Goal: Information Seeking & Learning: Learn about a topic

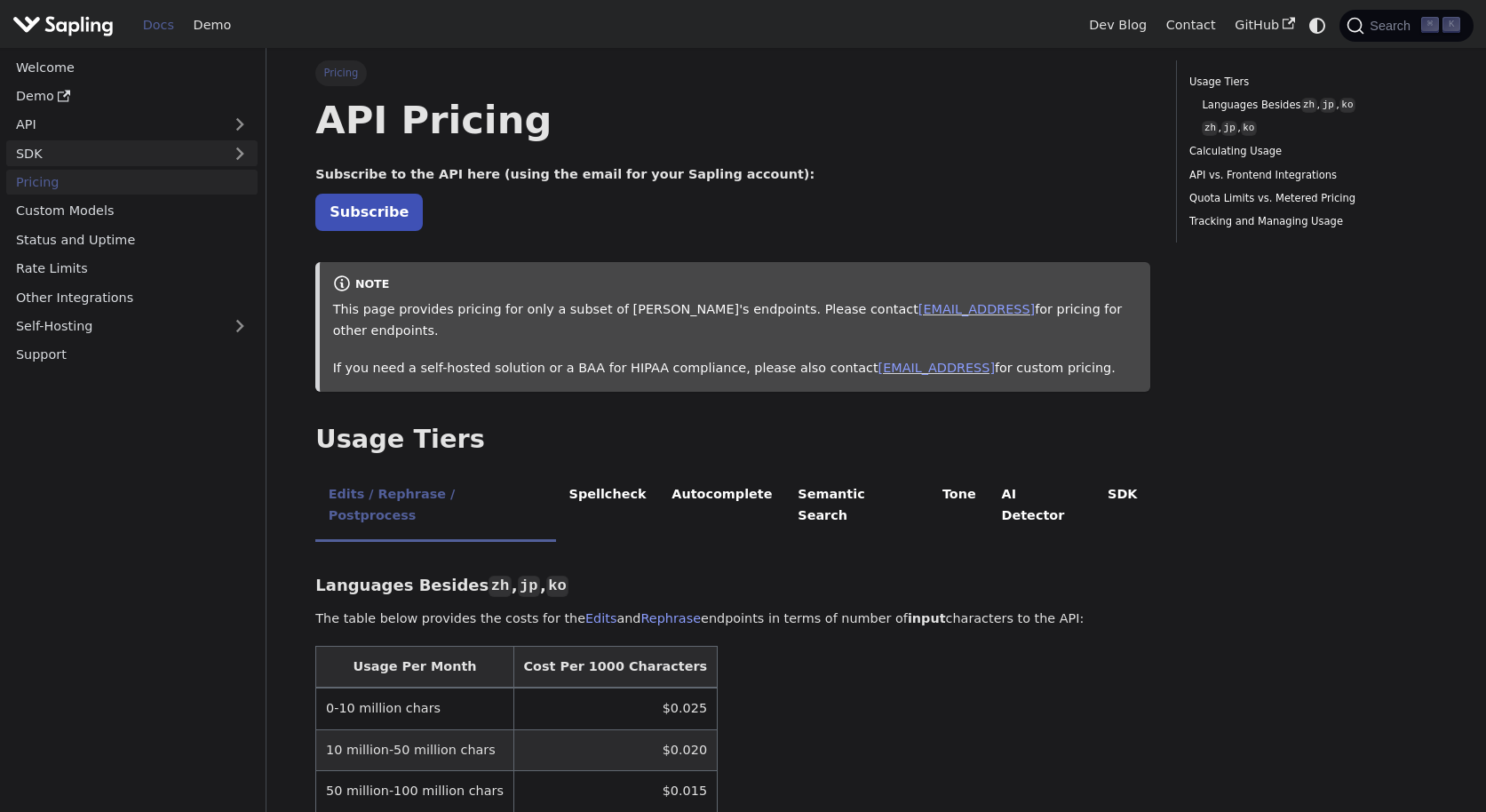
click at [66, 155] on link "SDK" at bounding box center [113, 152] width 216 height 26
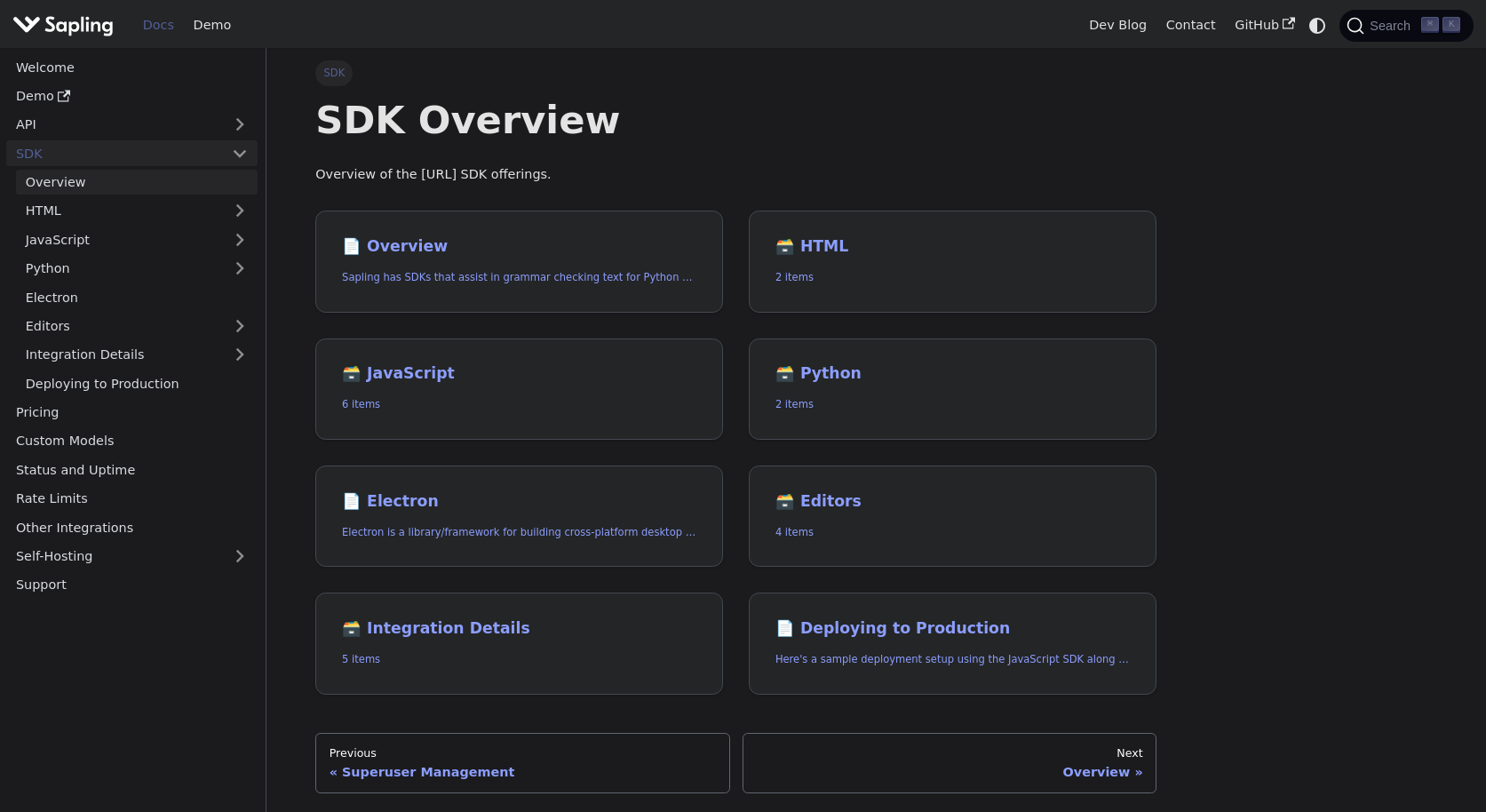
click at [77, 177] on link "Overview" at bounding box center [137, 182] width 242 height 26
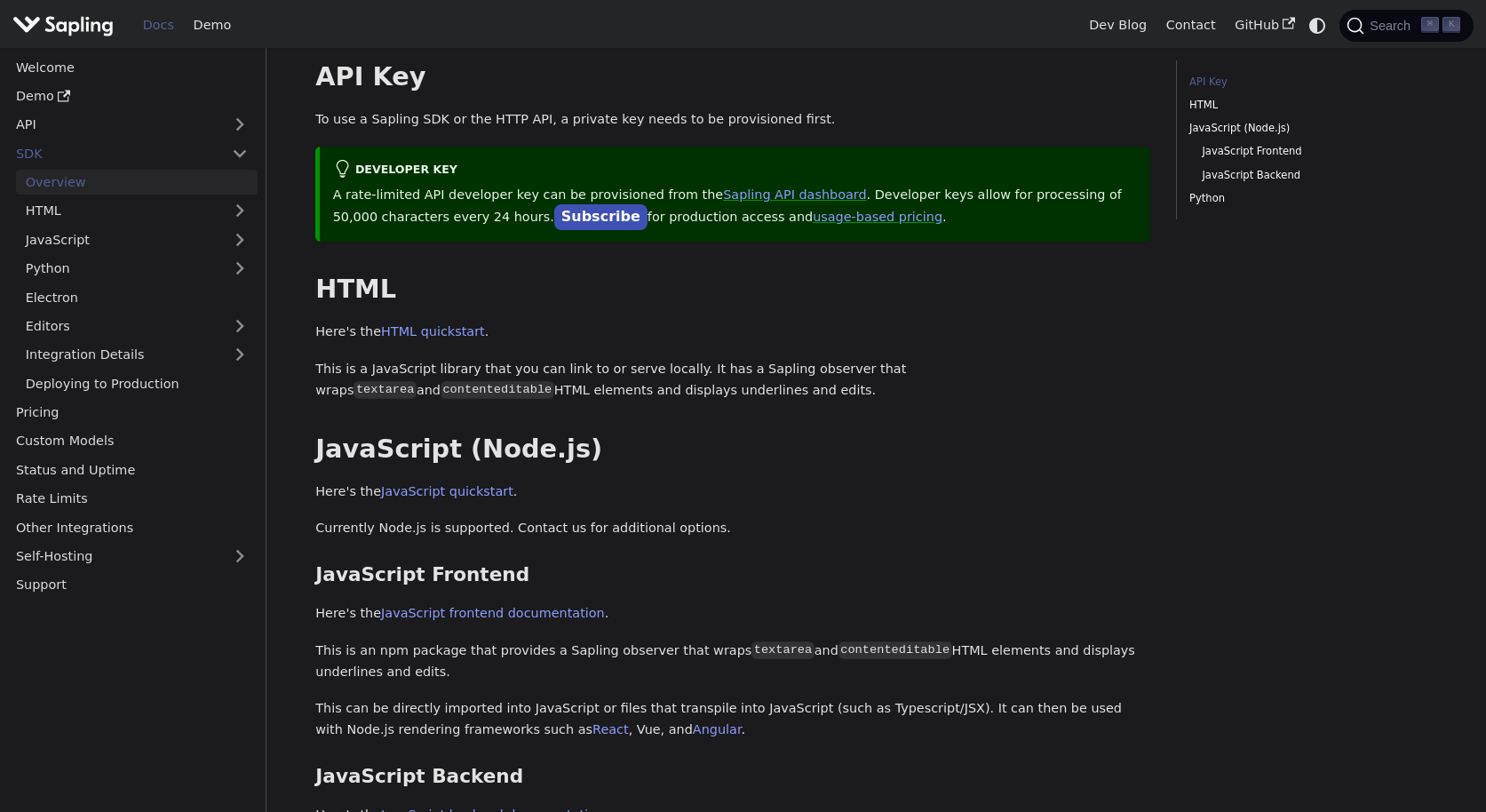
scroll to position [152, 0]
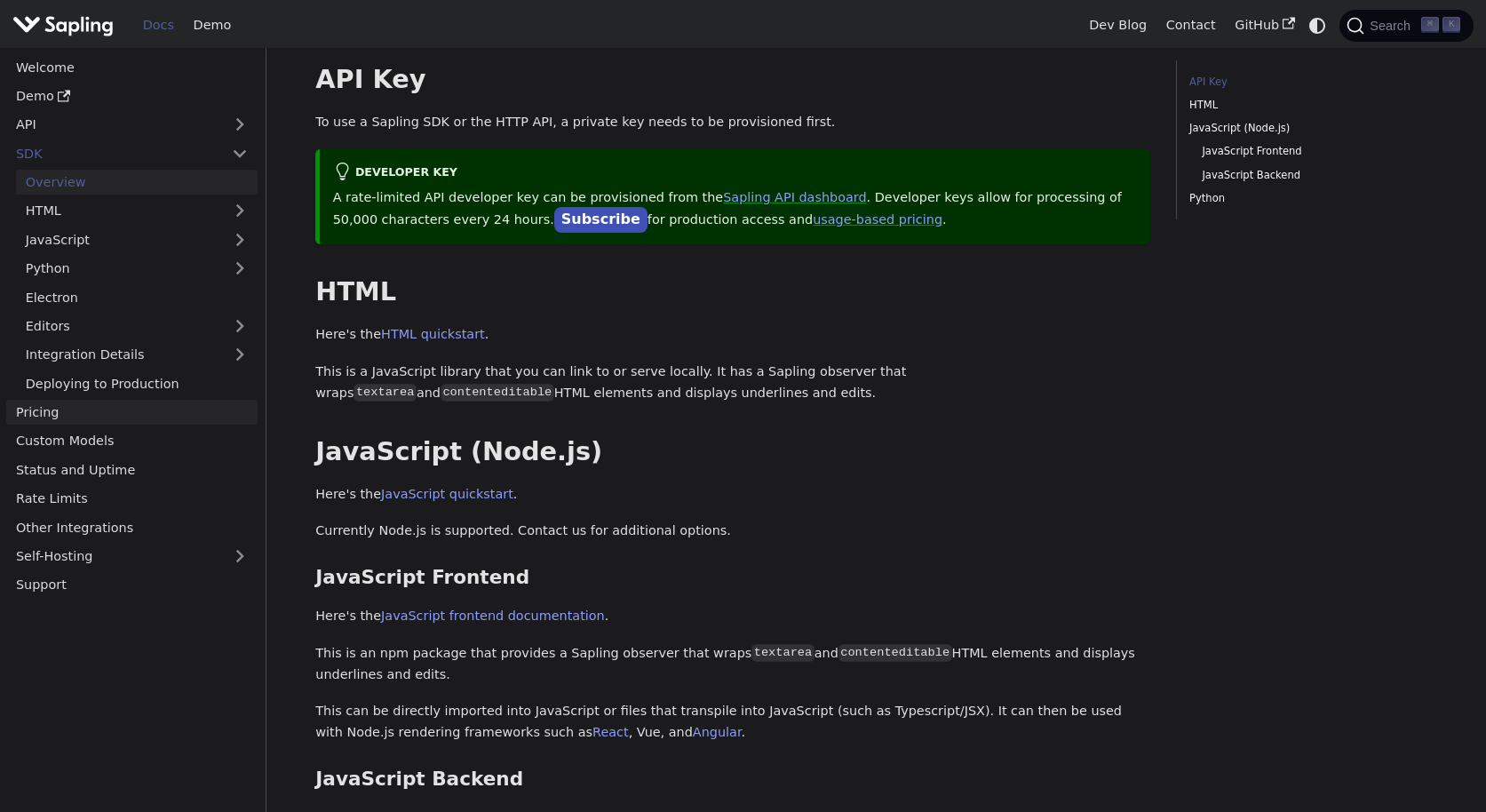
click at [66, 415] on link "Pricing" at bounding box center [131, 412] width 251 height 26
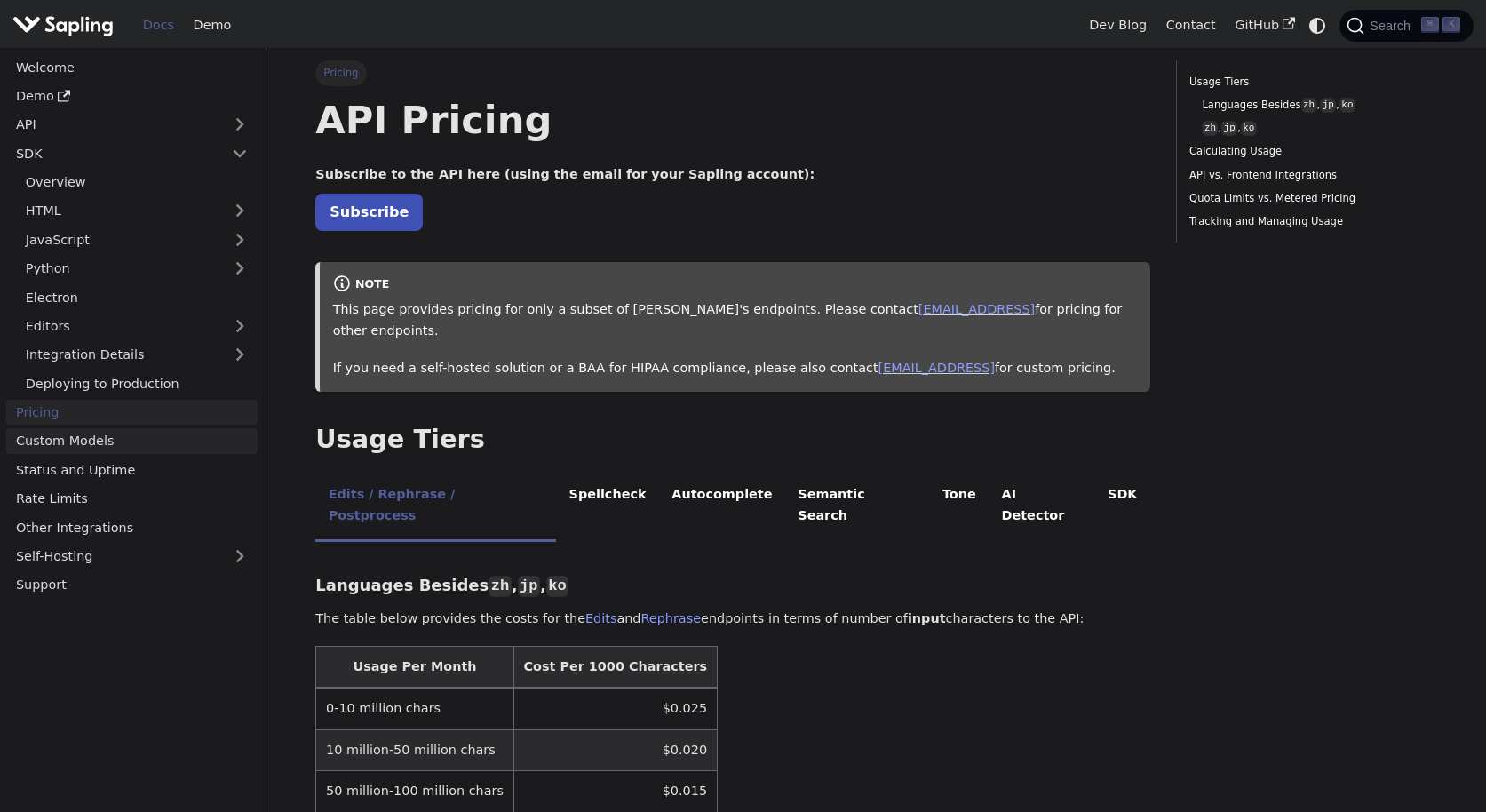
click at [67, 431] on link "Custom Models" at bounding box center [131, 441] width 251 height 26
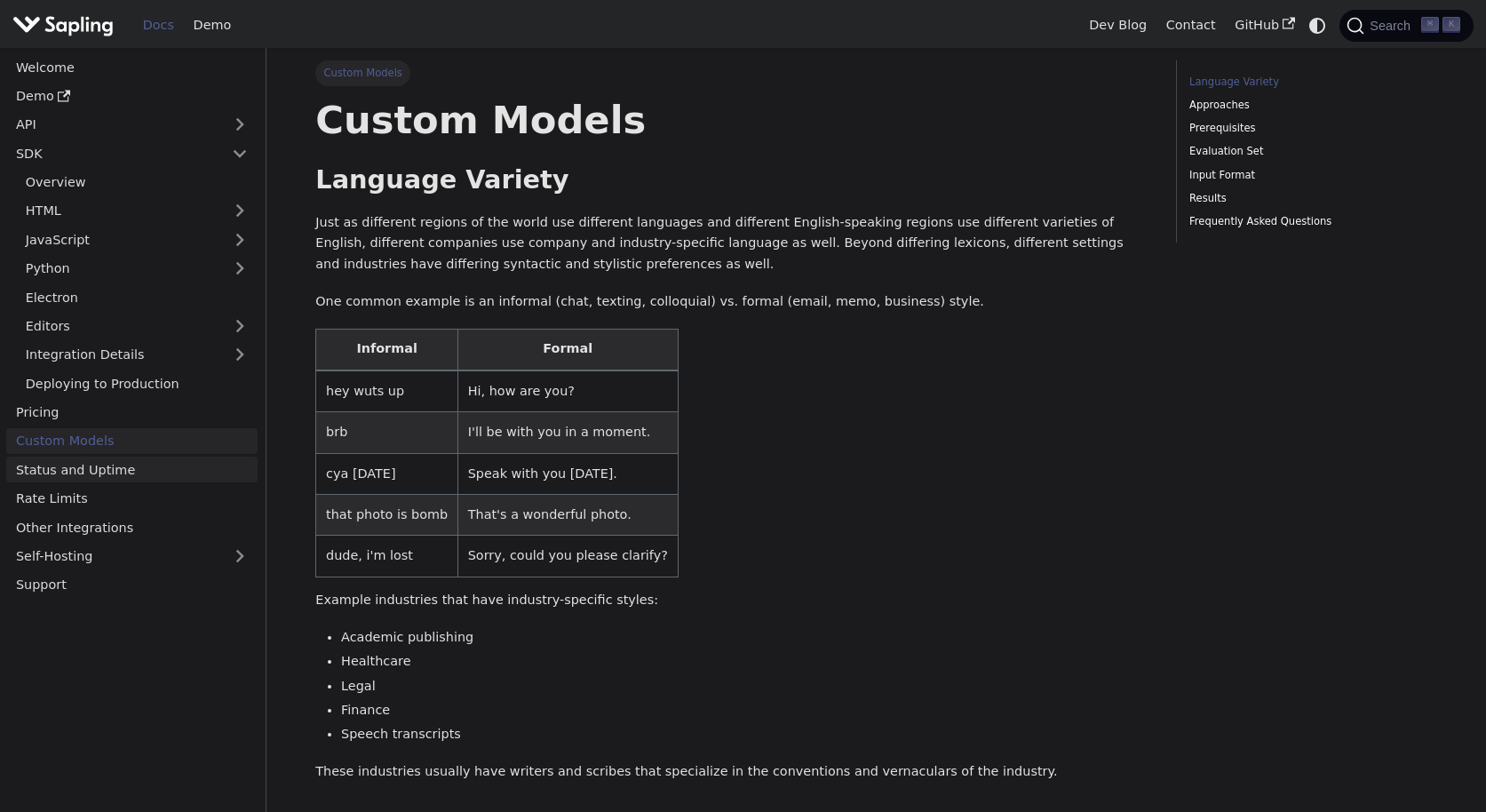
click at [121, 476] on link "Status and Uptime" at bounding box center [131, 469] width 251 height 26
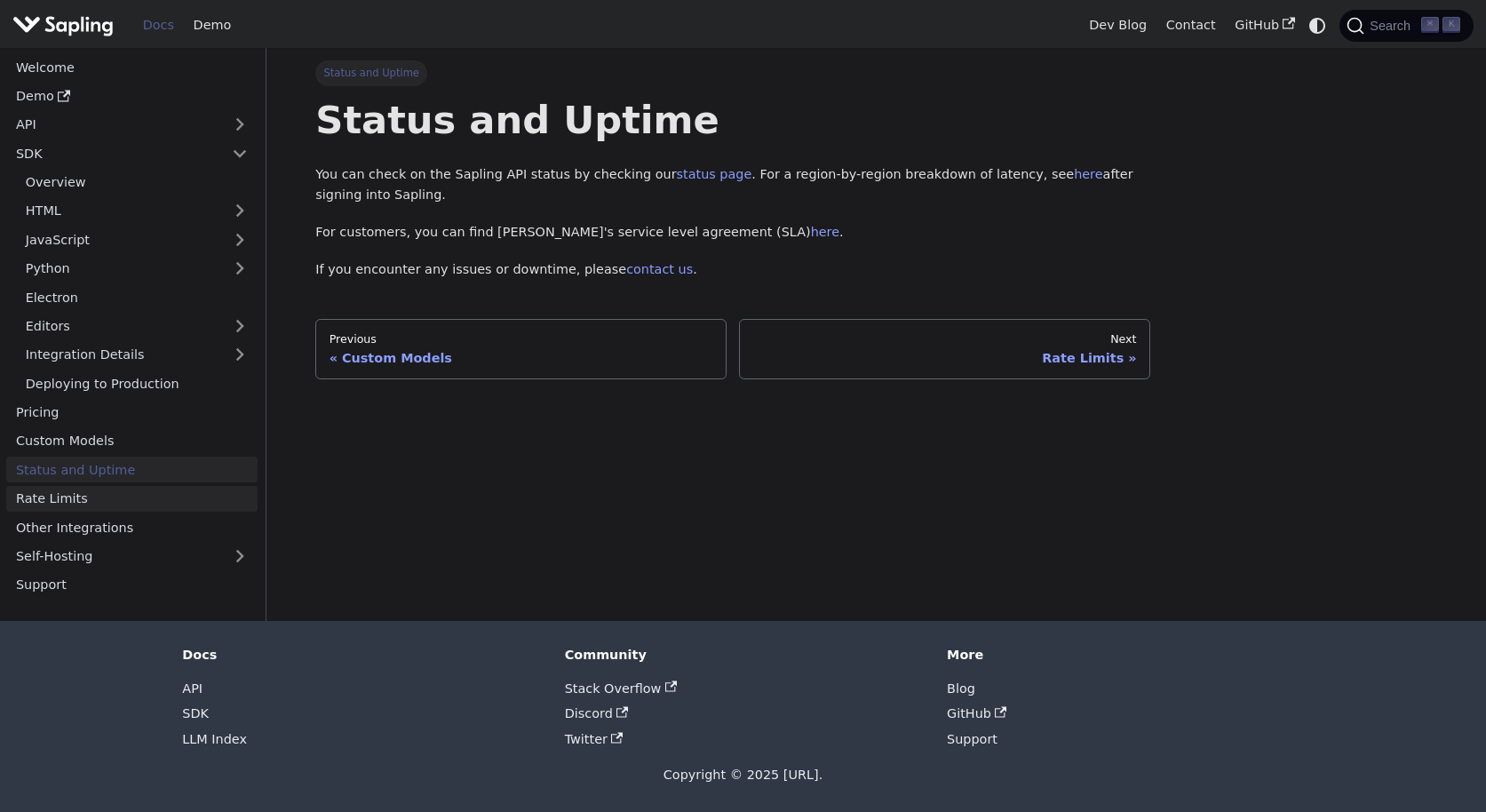
click at [118, 497] on link "Rate Limits" at bounding box center [131, 499] width 251 height 26
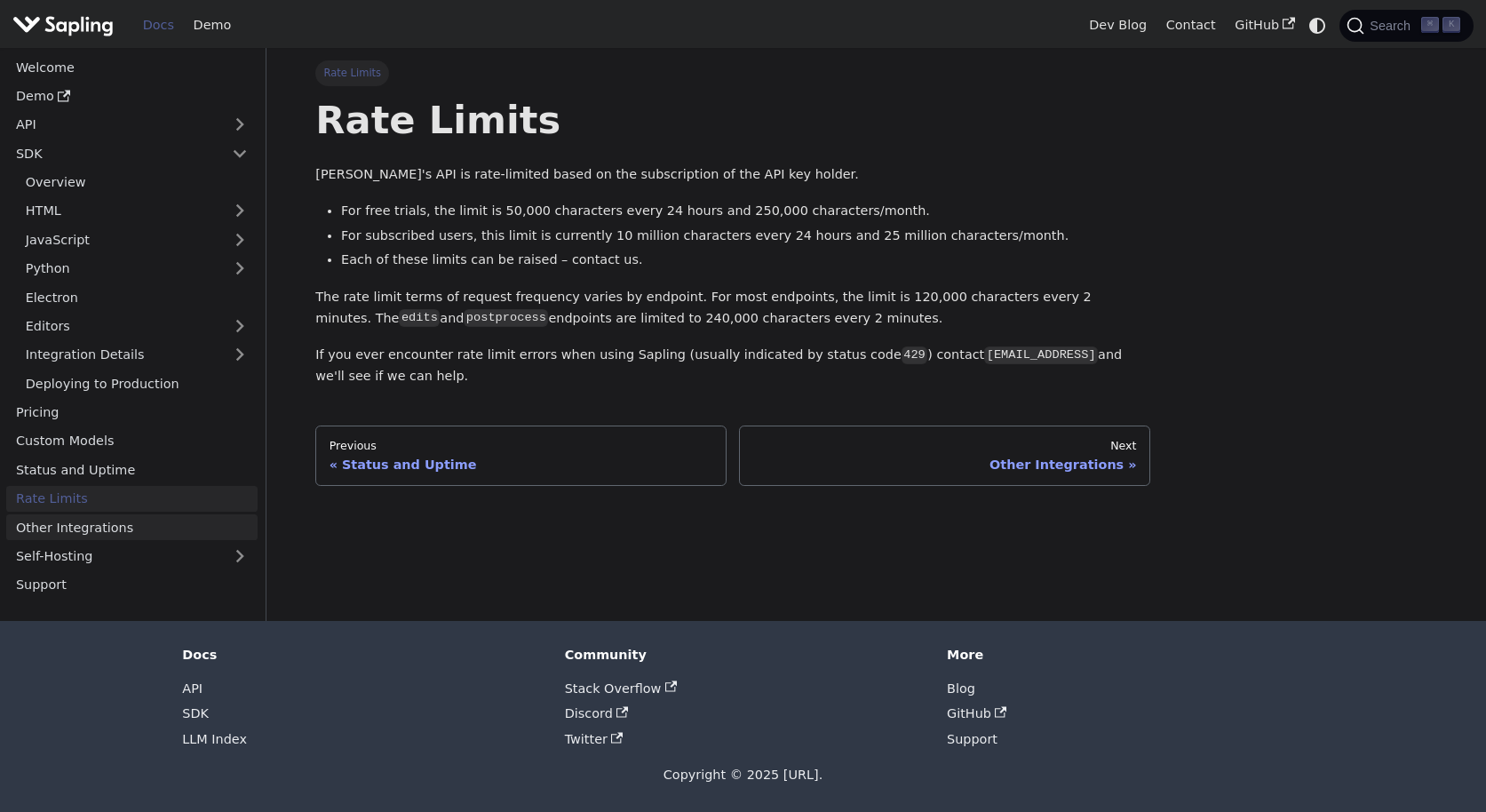
click at [119, 518] on link "Other Integrations" at bounding box center [131, 526] width 251 height 26
